Goal: Information Seeking & Learning: Learn about a topic

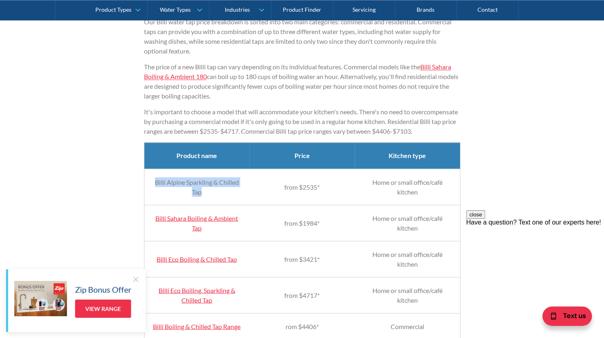
drag, startPoint x: 153, startPoint y: 172, endPoint x: 206, endPoint y: 187, distance: 54.7
click at [219, 193] on td "Billi Alpine Sparkling & Chilled Tap" at bounding box center [196, 187] width 105 height 36
copy td "Billi Alpine Sparkling & Chilled Tap"
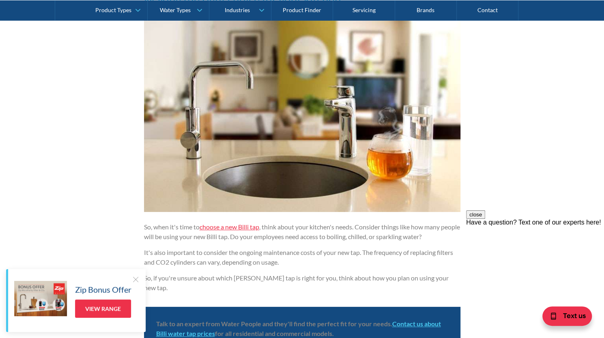
scroll to position [1704, 0]
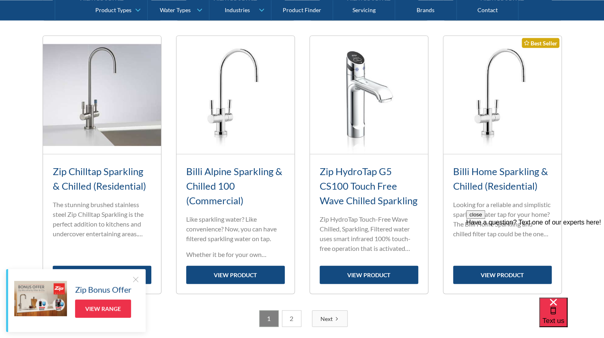
scroll to position [933, 0]
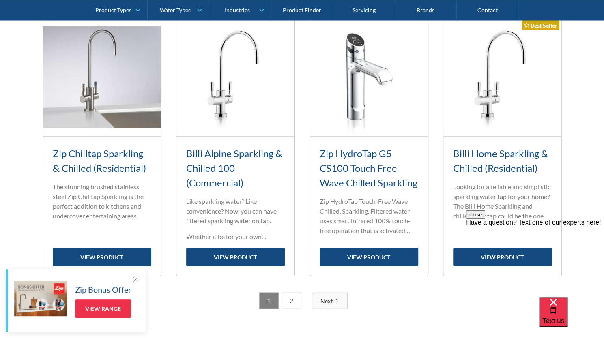
click at [286, 293] on link "2" at bounding box center [291, 301] width 19 height 17
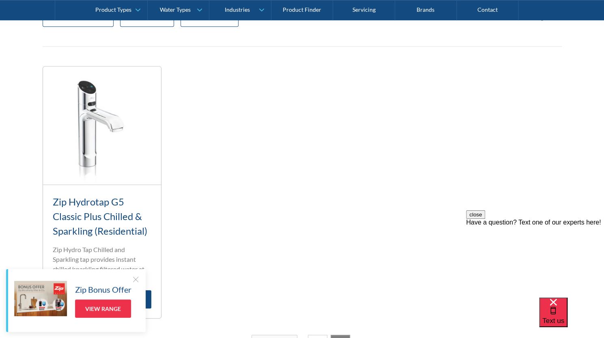
scroll to position [370, 0]
